Goal: Task Accomplishment & Management: Use online tool/utility

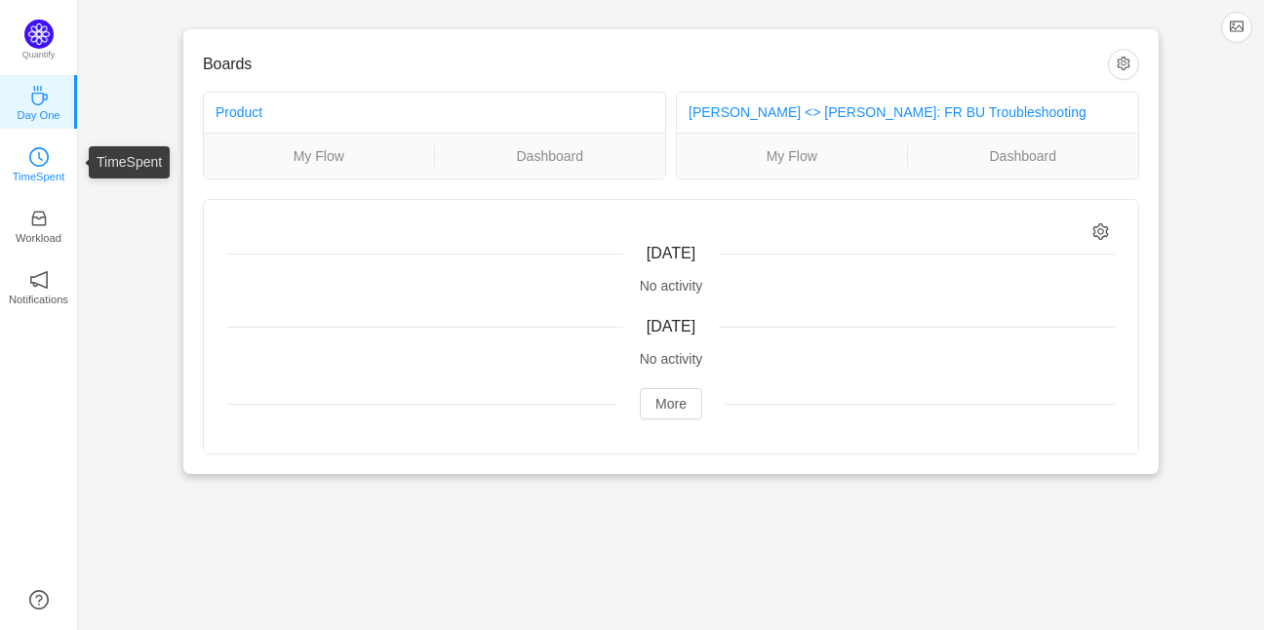
click at [45, 153] on icon "icon: clock-circle" at bounding box center [39, 157] width 20 height 20
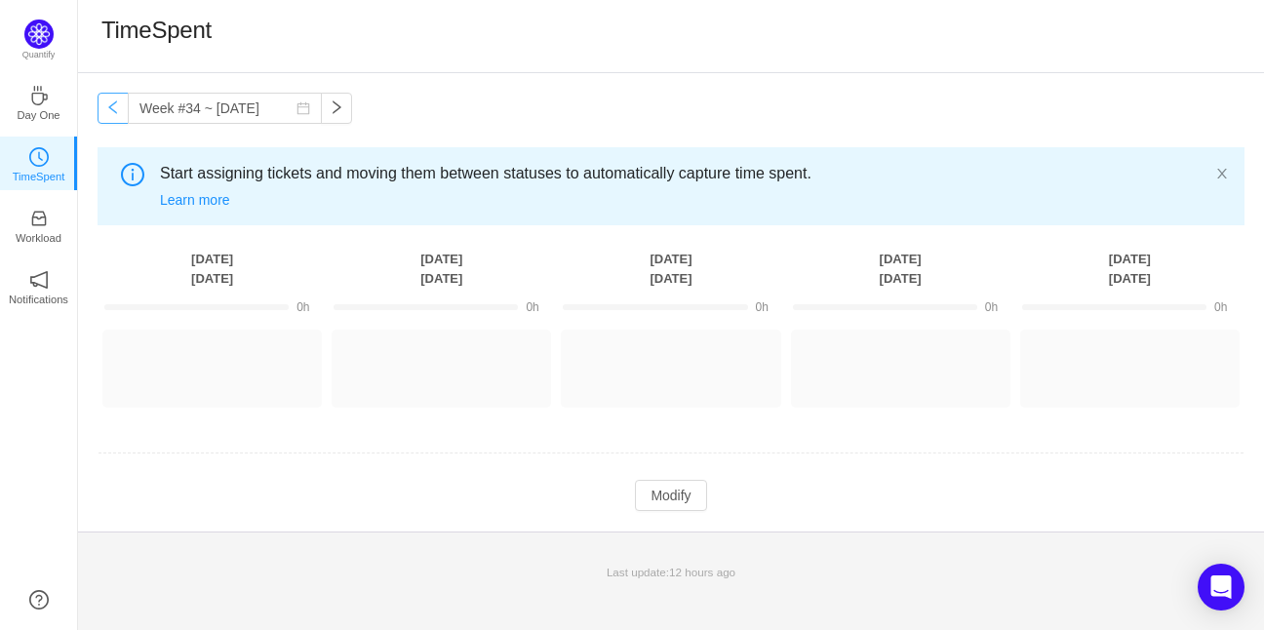
click at [110, 111] on button "button" at bounding box center [113, 108] width 31 height 31
type input "Week #33 ~ [DATE]"
click at [206, 363] on button "Log Time" at bounding box center [197, 359] width 108 height 31
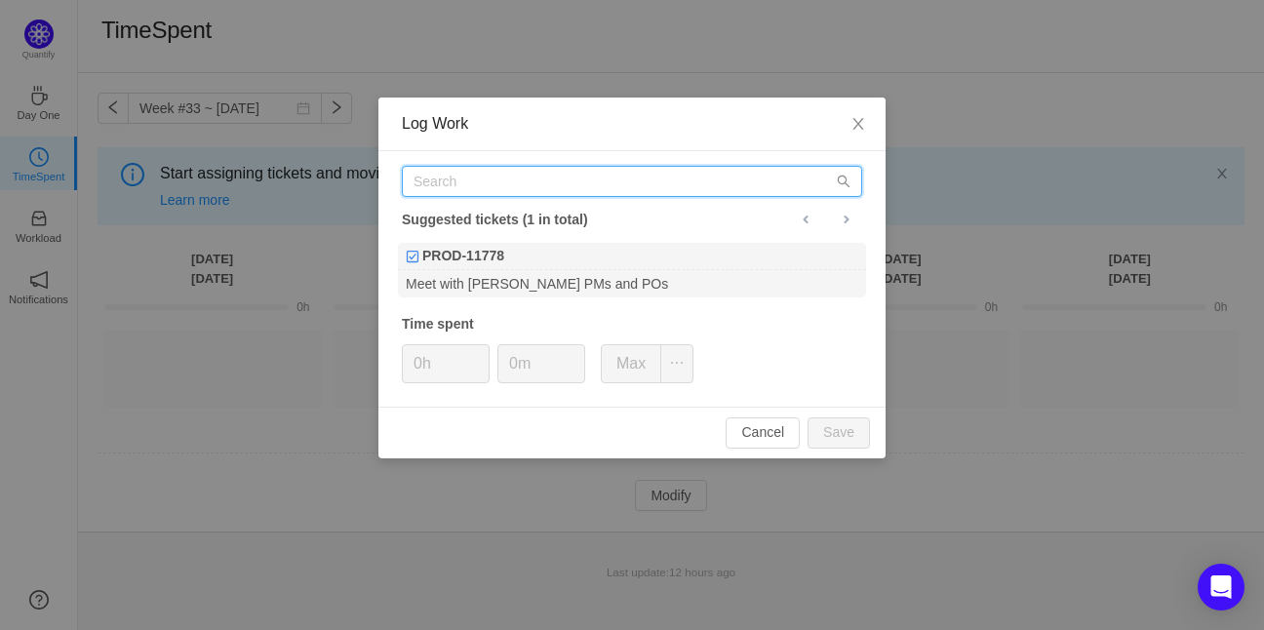
click at [688, 186] on input "text" at bounding box center [632, 181] width 460 height 31
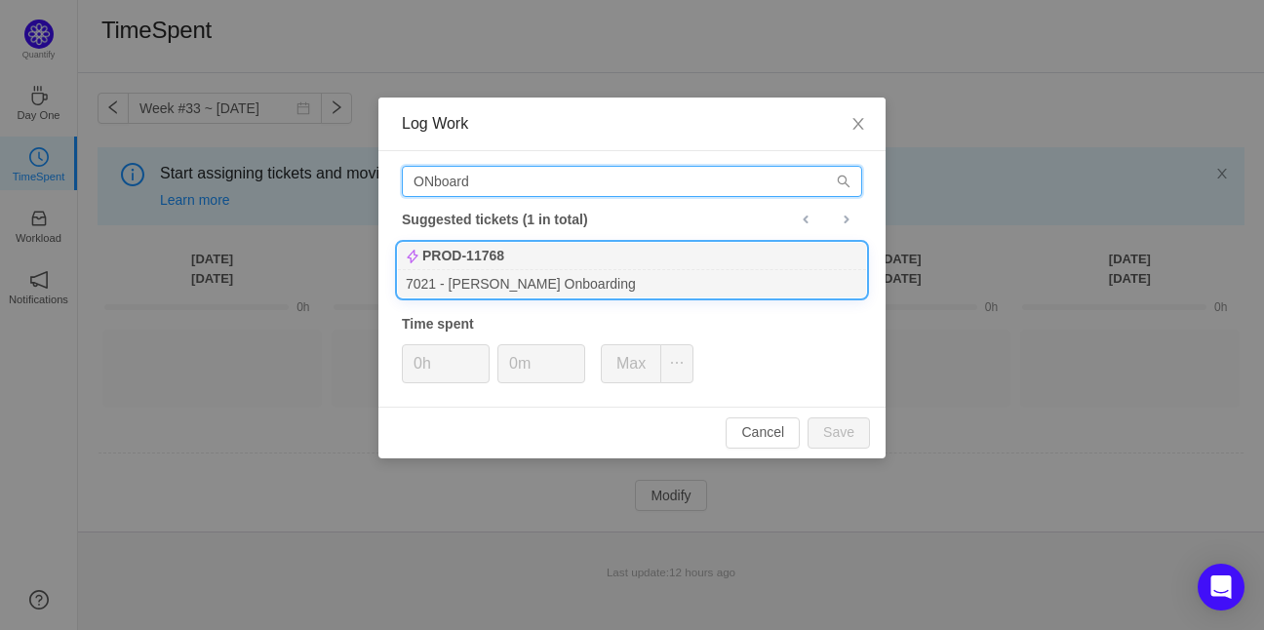
type input "ONboard"
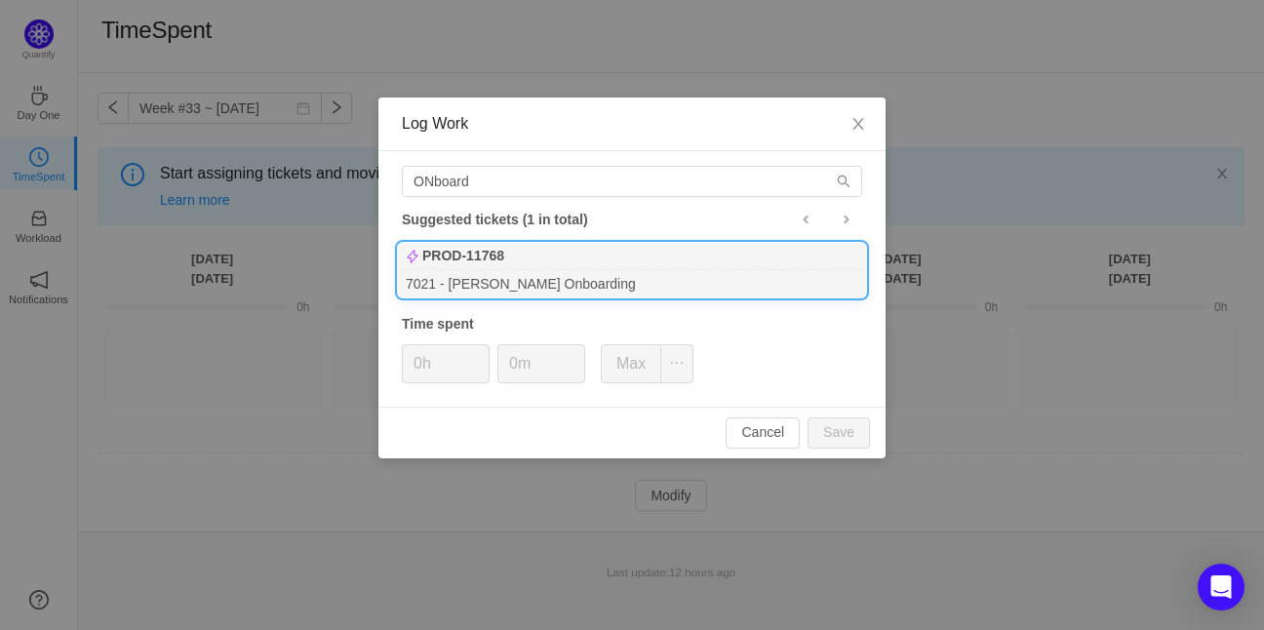
click at [591, 270] on div "7021 - [PERSON_NAME] Onboarding" at bounding box center [632, 283] width 468 height 26
click at [845, 130] on span "Close" at bounding box center [858, 125] width 55 height 55
